Goal: Information Seeking & Learning: Check status

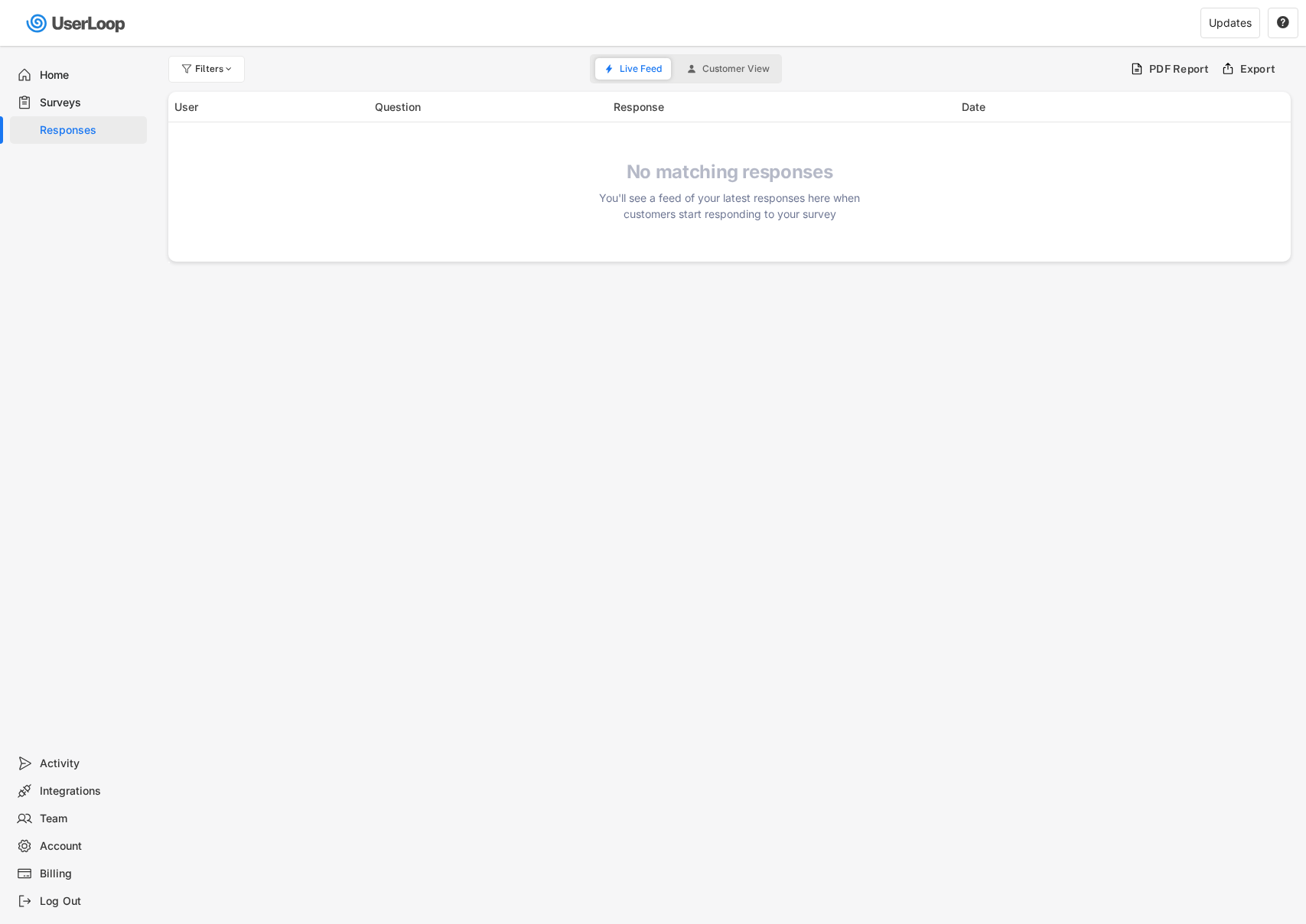
click at [70, 100] on div "Surveys" at bounding box center [90, 103] width 101 height 15
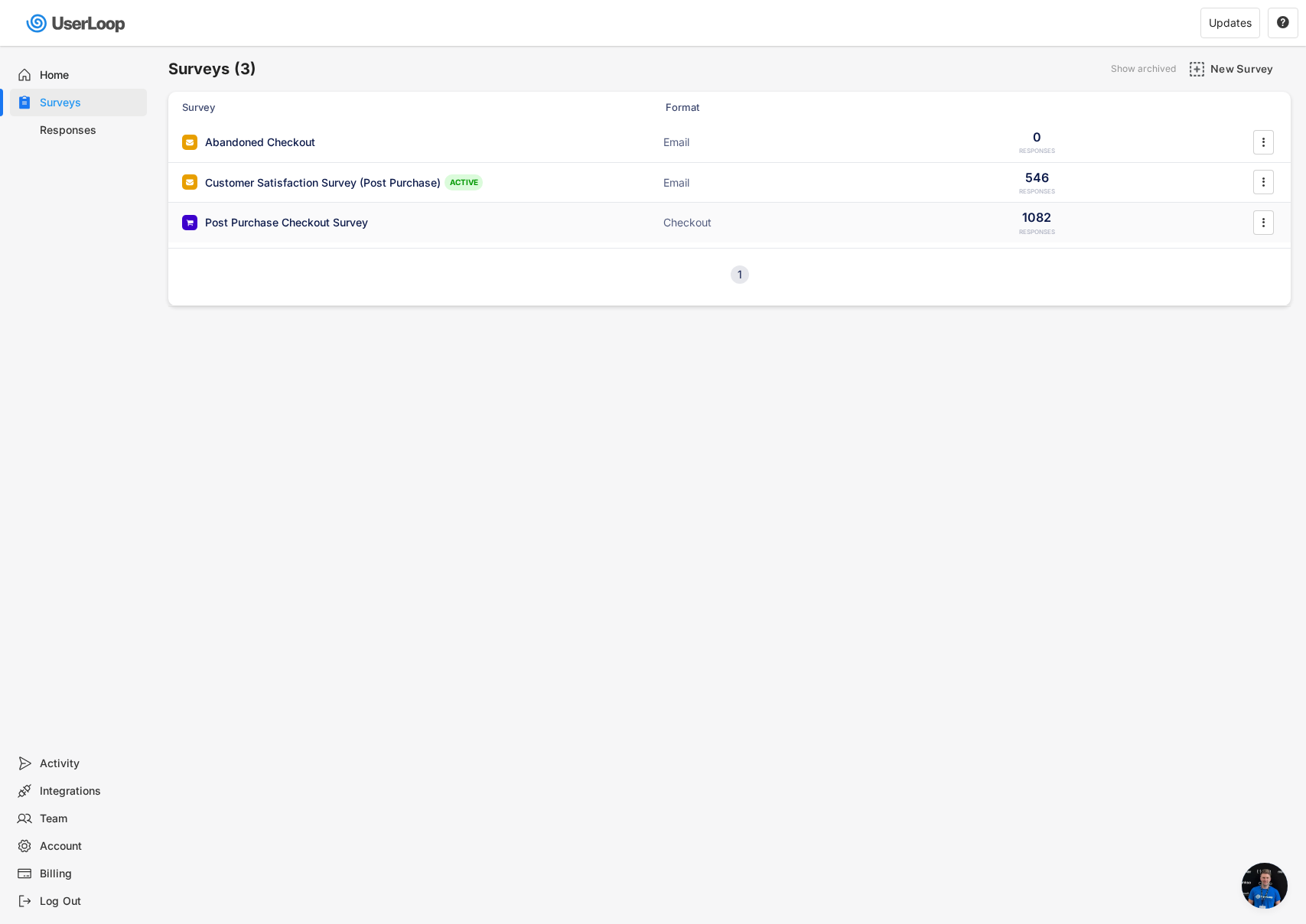
click at [301, 230] on div "Post Purchase Checkout Survey" at bounding box center [286, 222] width 163 height 16
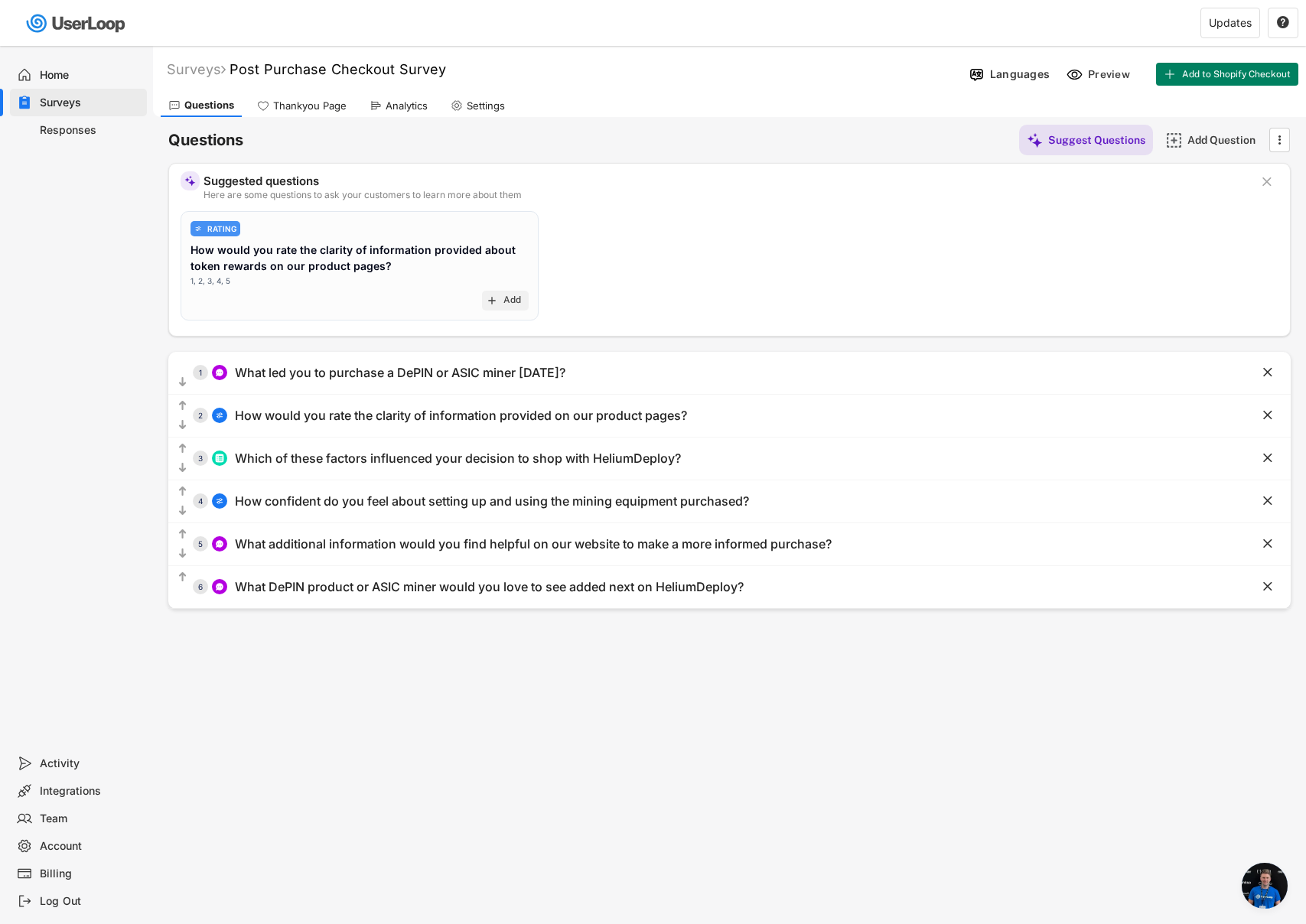
click at [81, 110] on div "Surveys" at bounding box center [78, 102] width 137 height 28
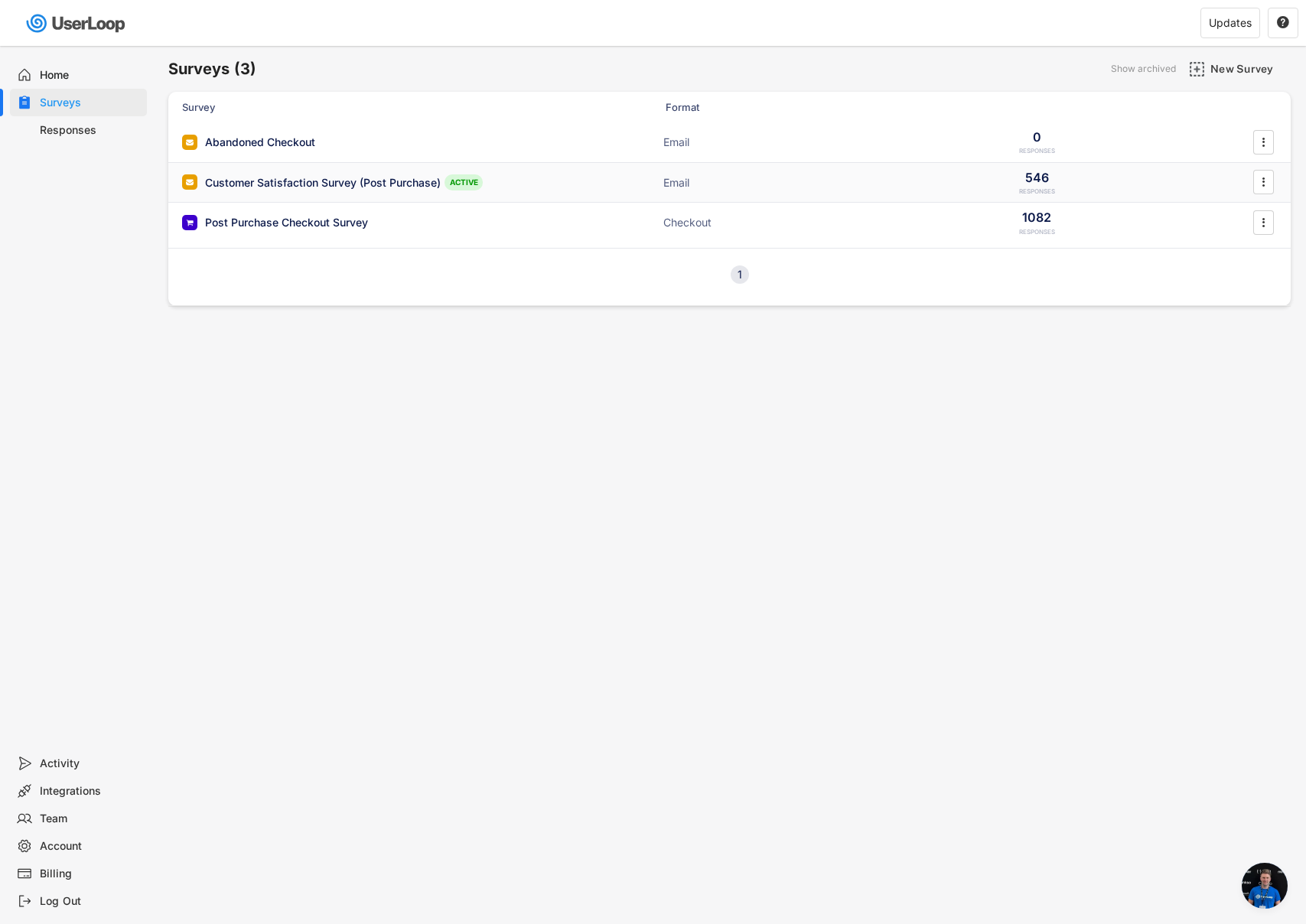
click at [307, 181] on div "Customer Satisfaction Survey (Post Purchase)" at bounding box center [322, 183] width 235 height 16
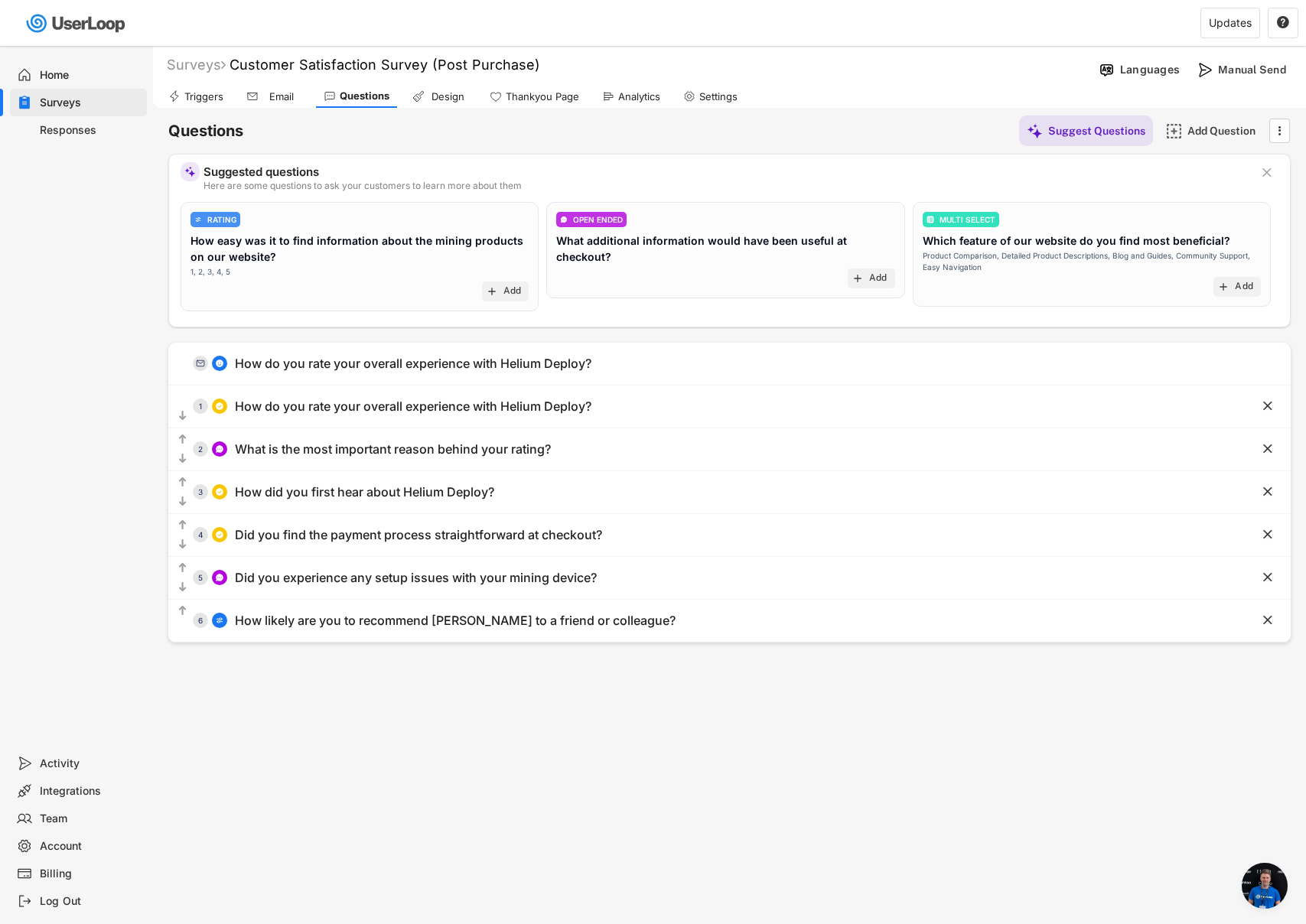
click at [48, 130] on div "Responses" at bounding box center [90, 130] width 101 height 15
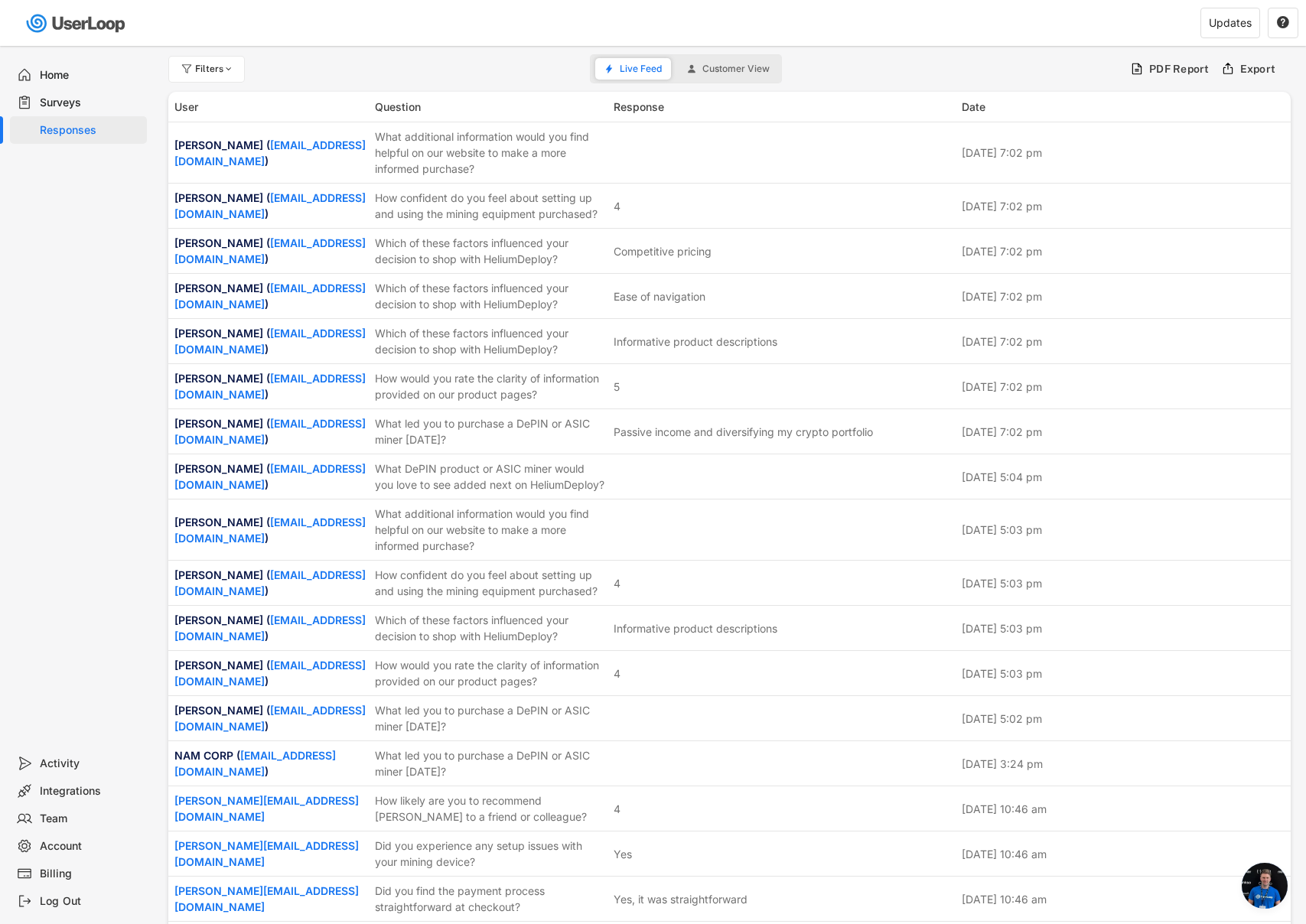
click at [60, 105] on div "Surveys" at bounding box center [90, 103] width 101 height 15
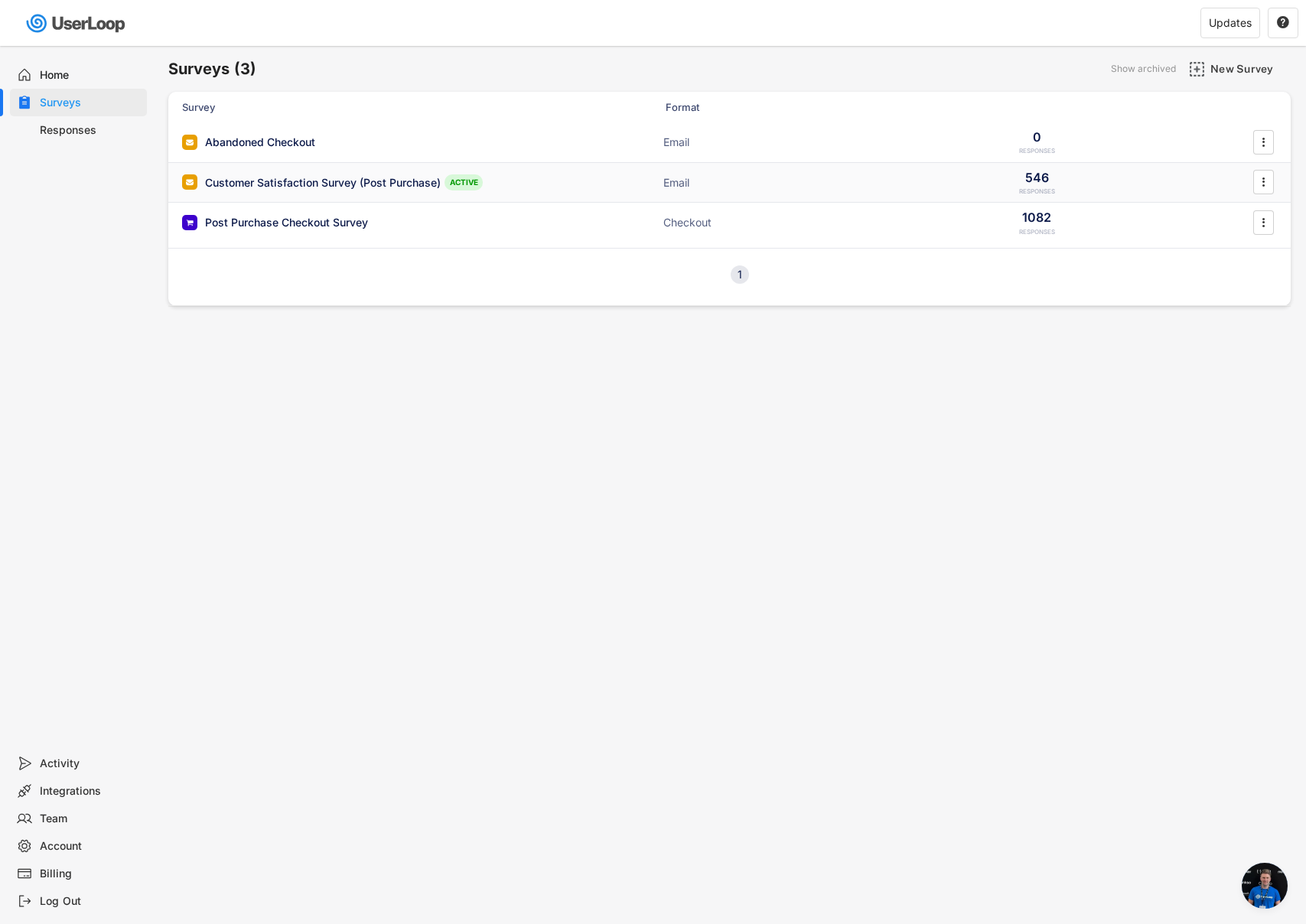
click at [328, 173] on div "Customer Satisfaction Survey (Post Purchase) ACTIVE Email 546 RESPONSES " at bounding box center [729, 183] width 1122 height 40
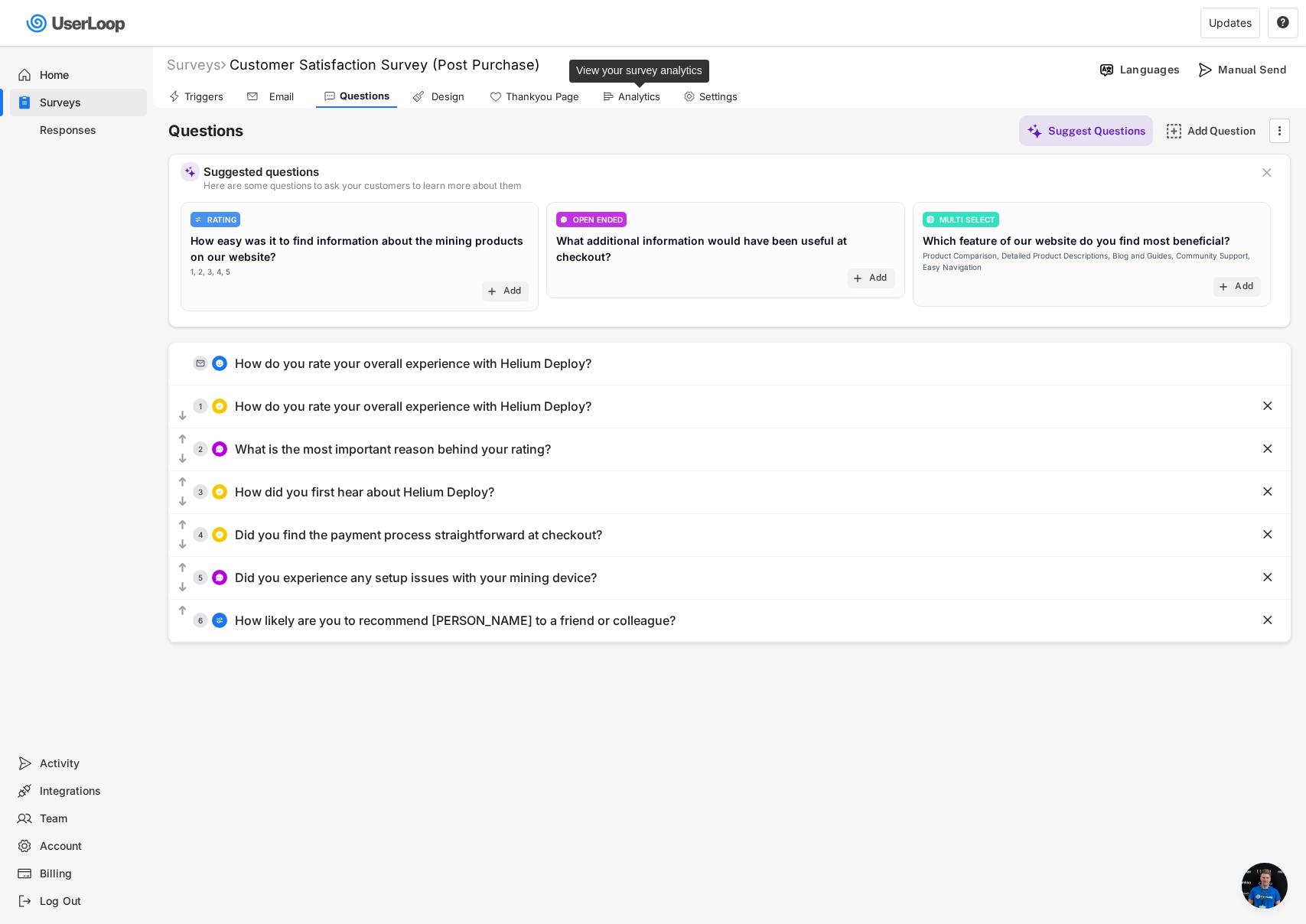
click at [618, 98] on div "Analytics" at bounding box center [639, 97] width 42 height 13
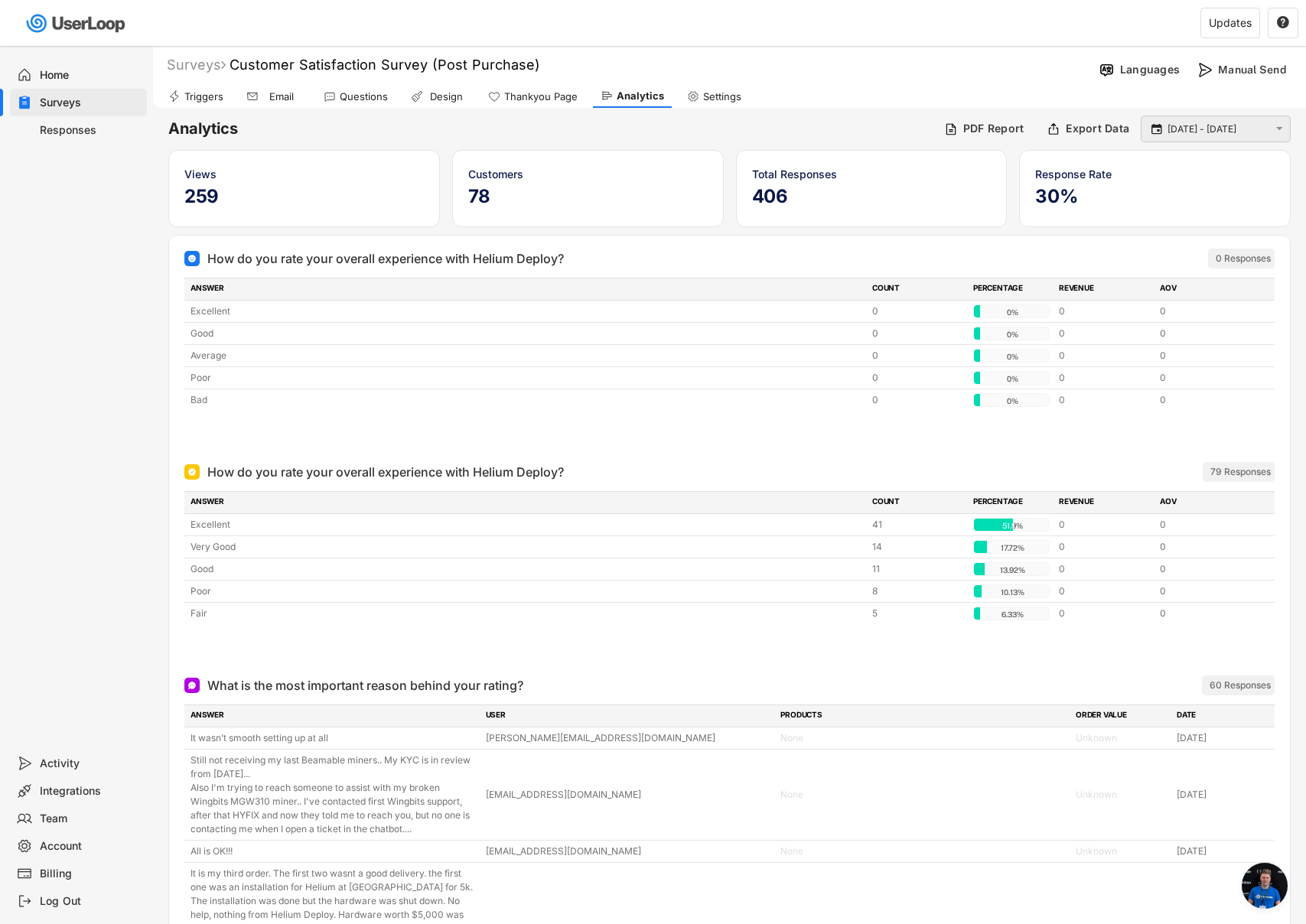
click at [1250, 128] on input "[DATE] - [DATE]" at bounding box center [1217, 129] width 101 height 16
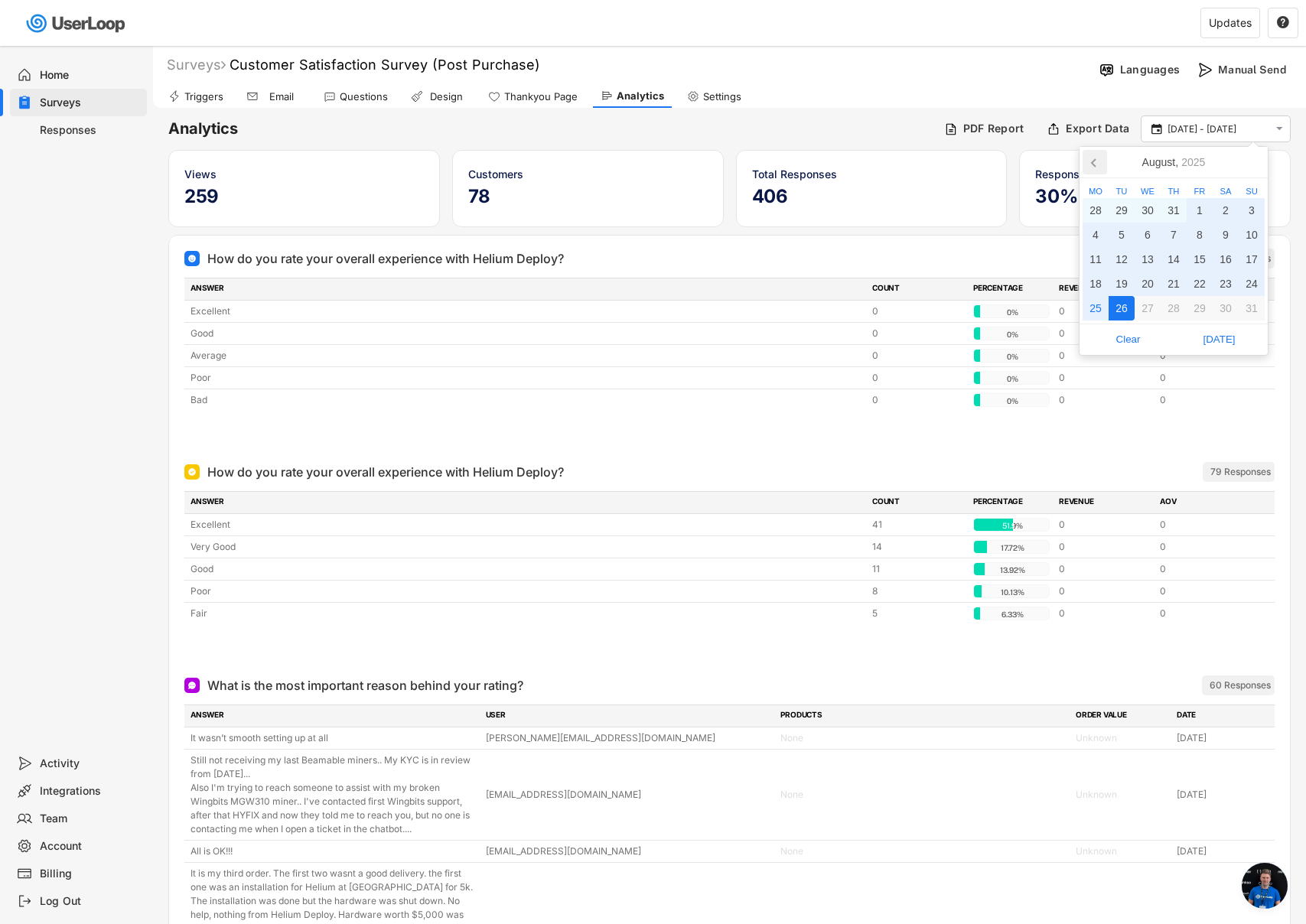
click at [1093, 166] on icon at bounding box center [1094, 162] width 25 height 25
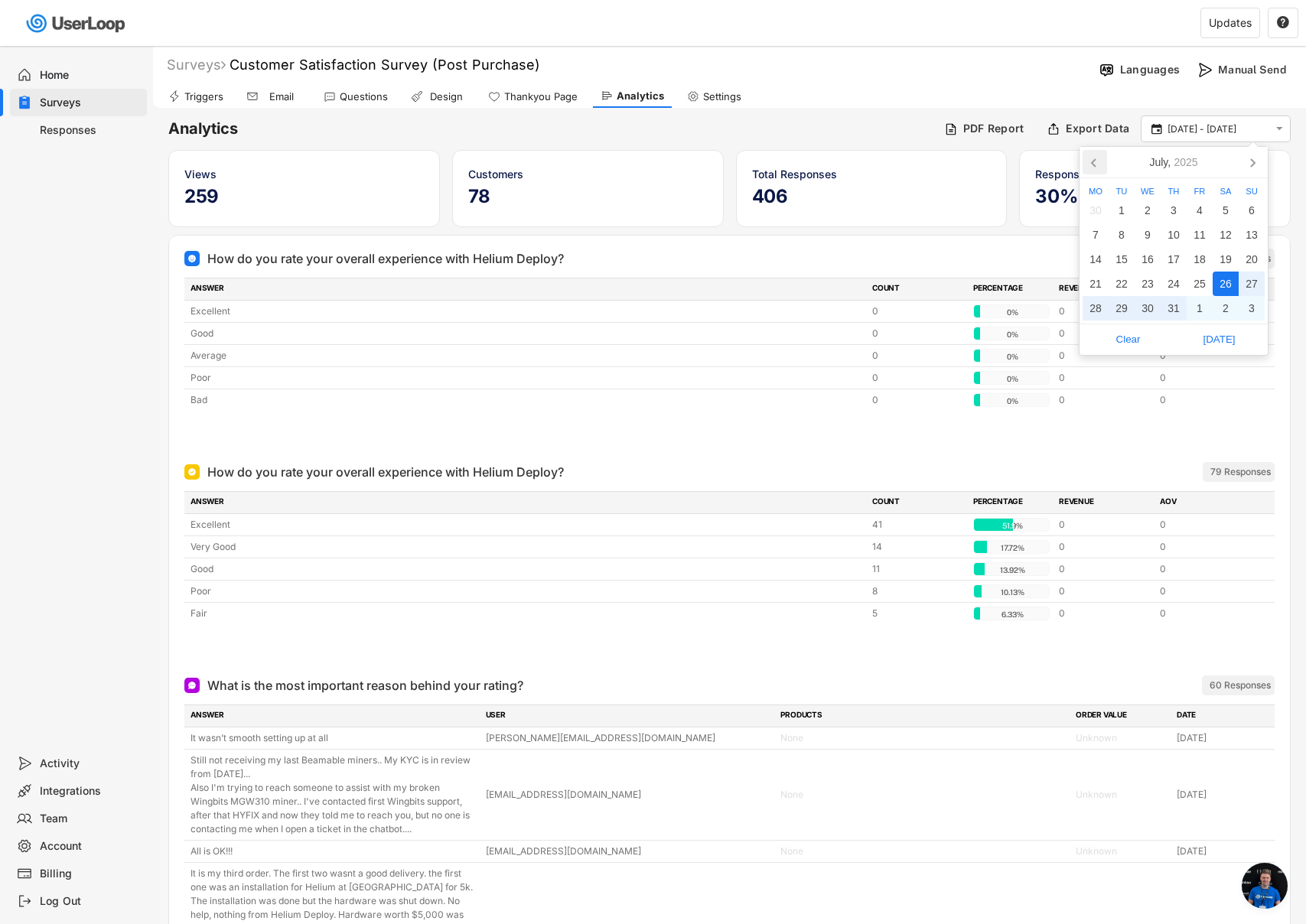
click at [1093, 166] on icon at bounding box center [1094, 162] width 25 height 25
click at [1244, 207] on div "1" at bounding box center [1252, 211] width 26 height 25
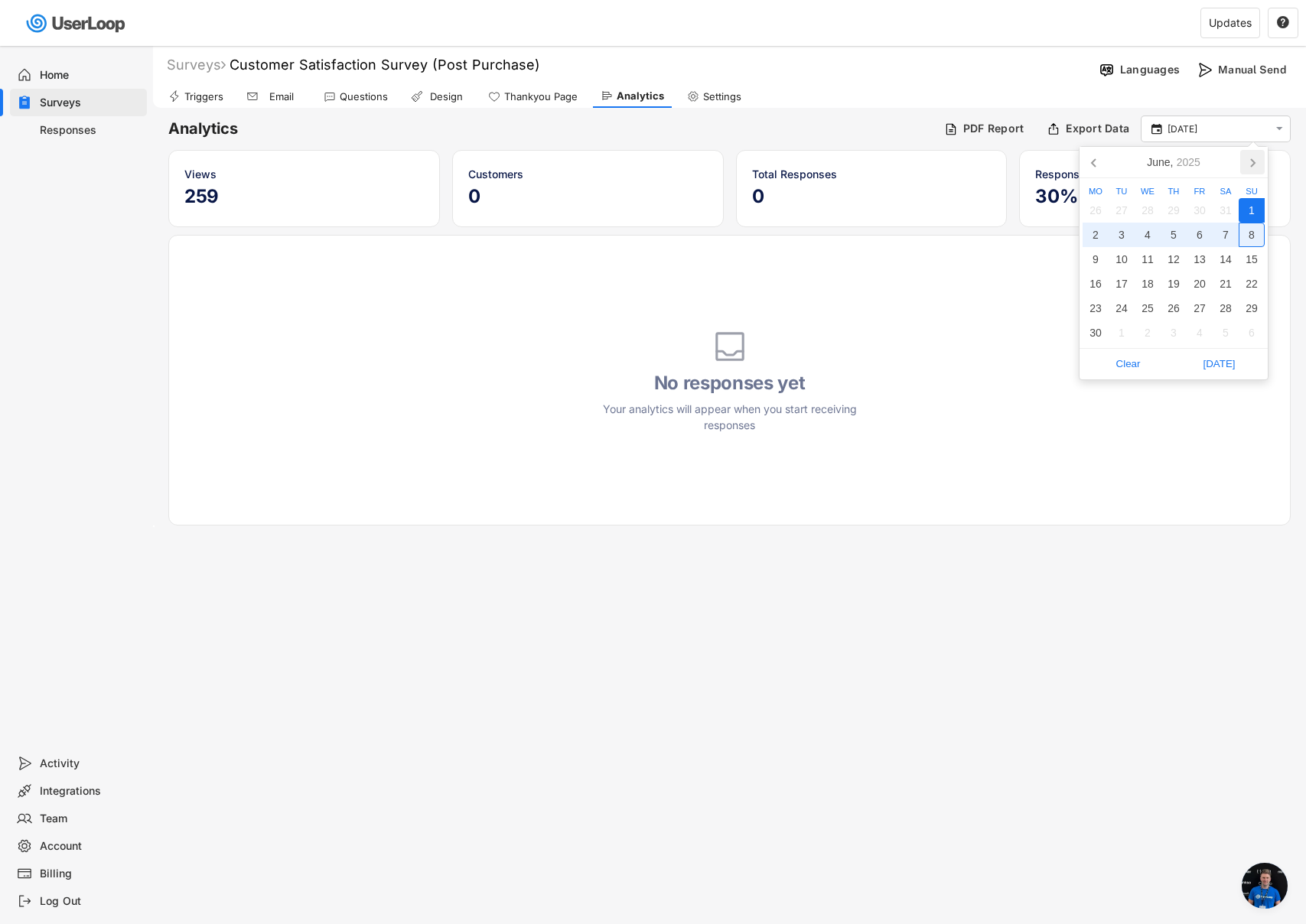
click at [1252, 163] on icon at bounding box center [1253, 162] width 25 height 25
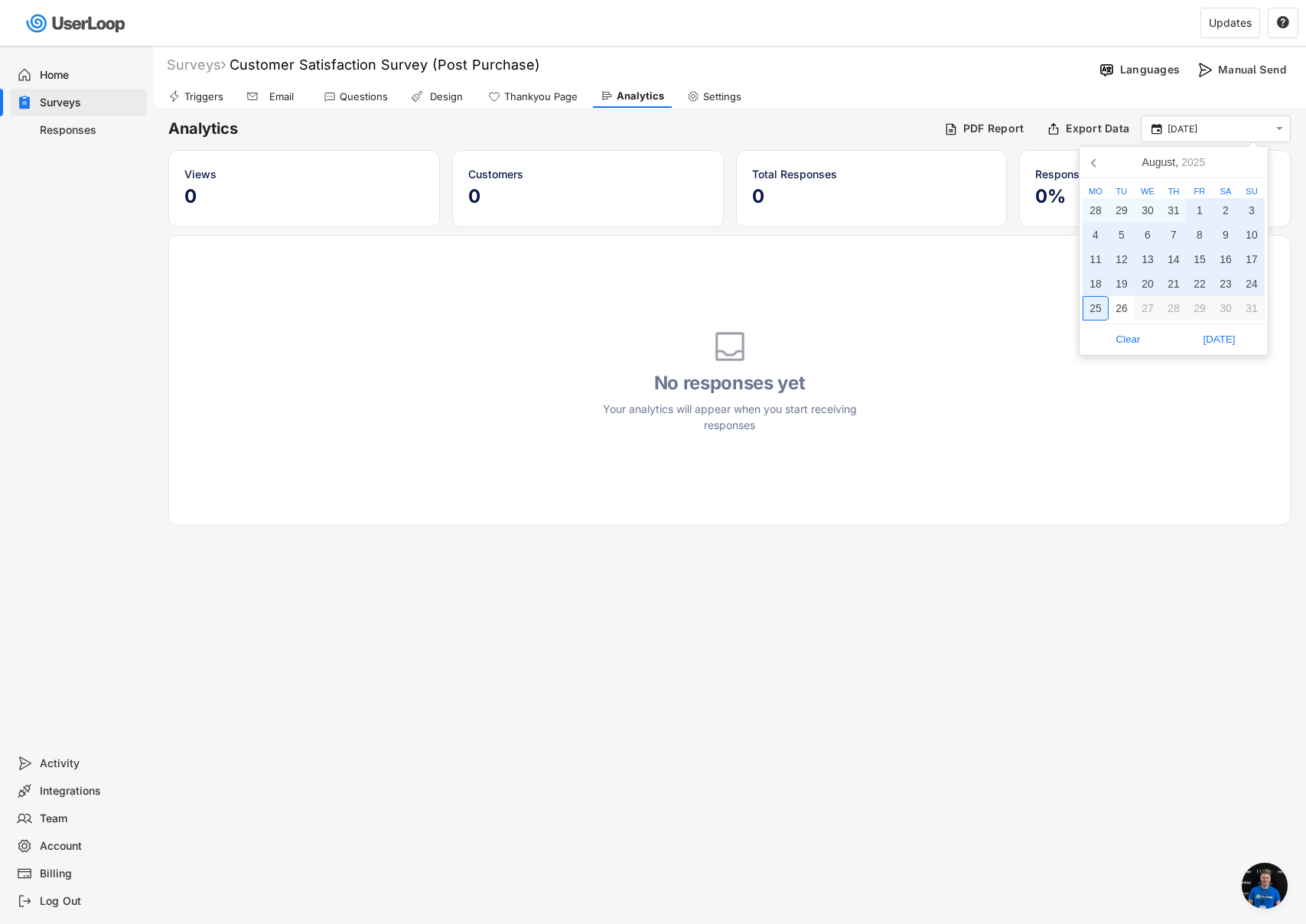
click at [1090, 312] on div "25" at bounding box center [1095, 308] width 26 height 25
type input "[DATE] - [DATE]"
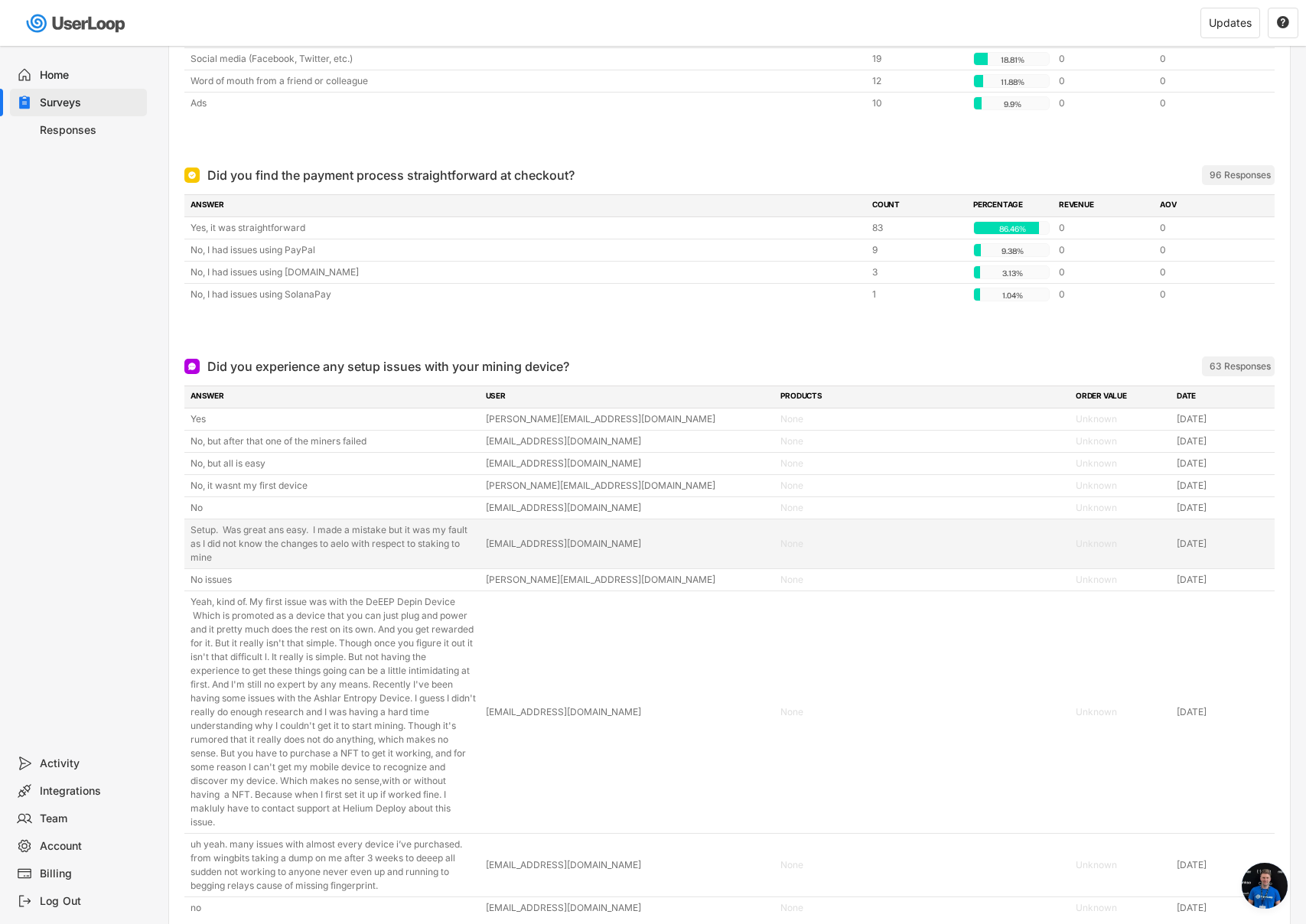
scroll to position [1696, 0]
